Goal: Information Seeking & Learning: Find specific fact

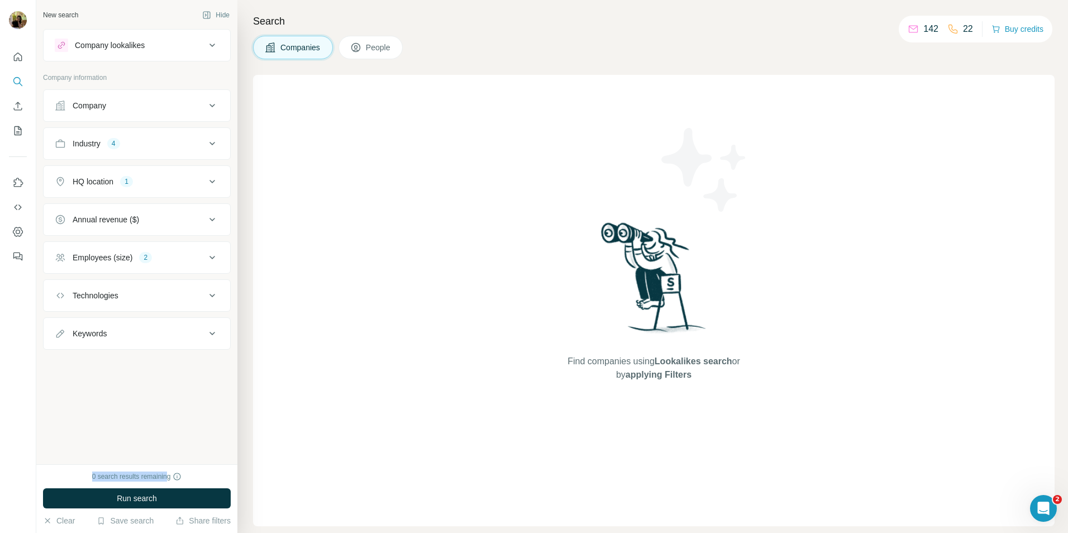
drag, startPoint x: 170, startPoint y: 478, endPoint x: 83, endPoint y: 470, distance: 87.5
click at [83, 470] on div "0 search results remaining Run search Clear Save search Share filters" at bounding box center [136, 498] width 201 height 69
copy div "0 search results remainin"
